Goal: Task Accomplishment & Management: Use online tool/utility

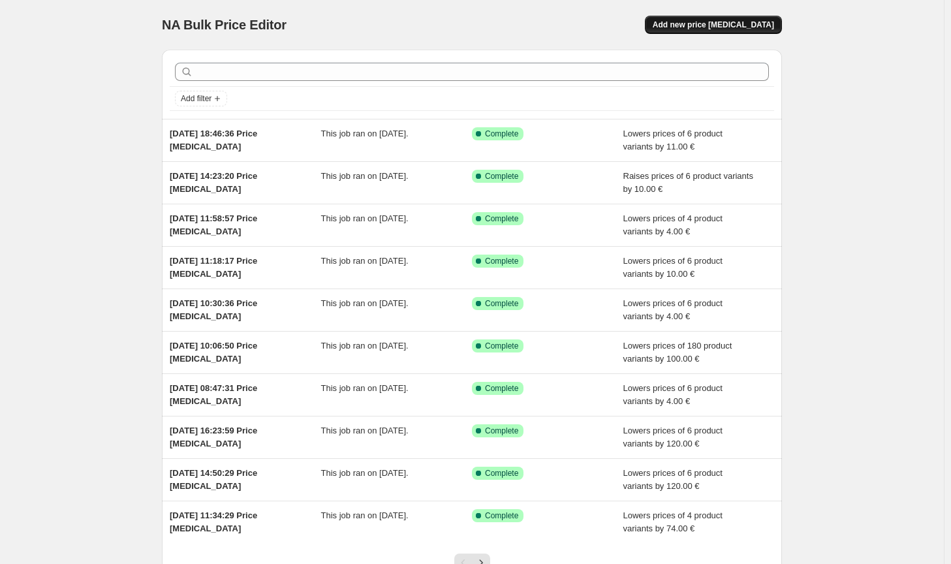
click at [706, 24] on span "Add new price [MEDICAL_DATA]" at bounding box center [713, 25] width 121 height 10
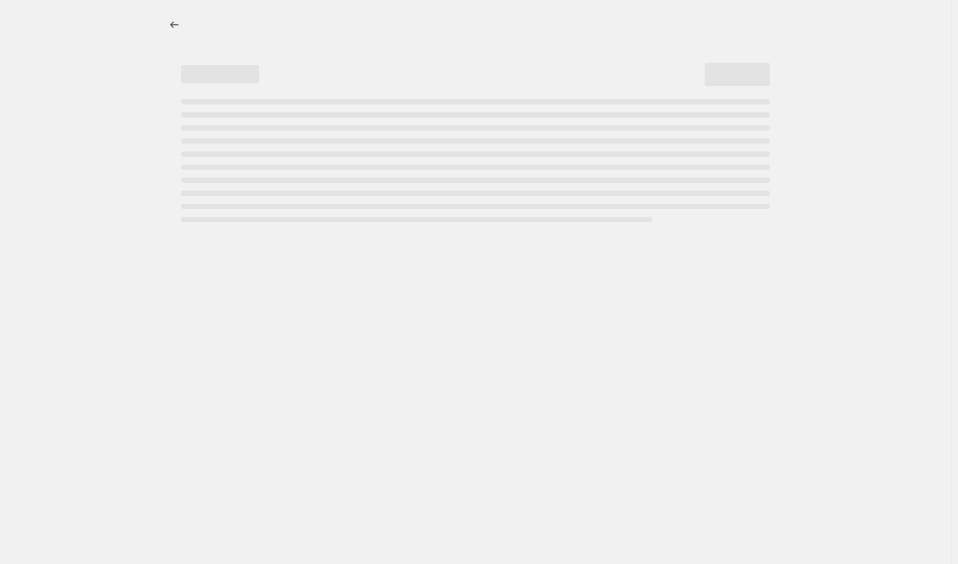
select select "percentage"
